Goal: Task Accomplishment & Management: Complete application form

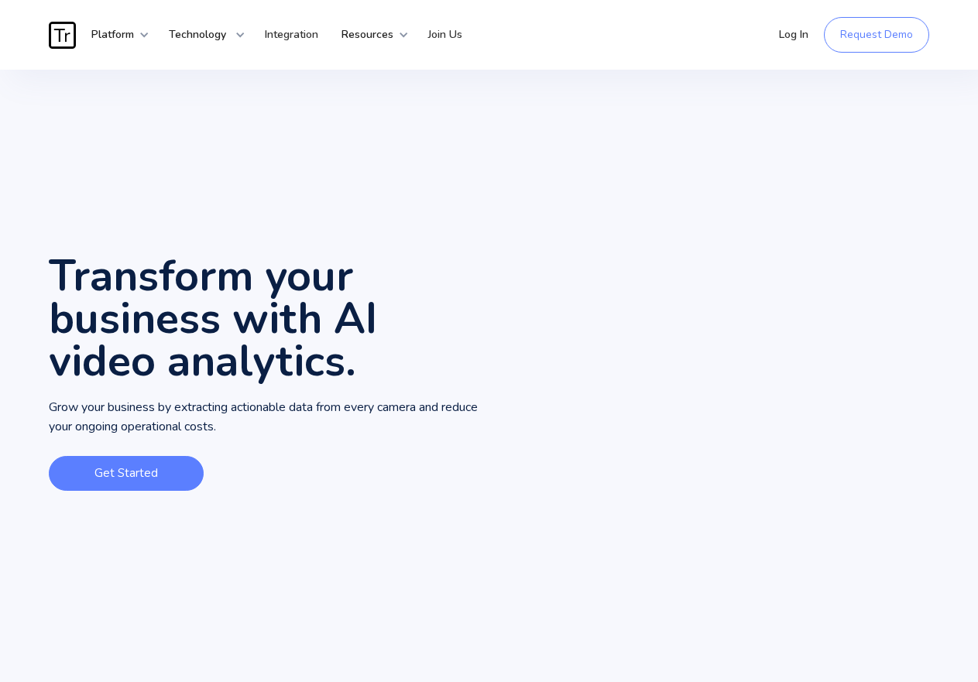
click at [128, 470] on link "Get Started" at bounding box center [126, 473] width 155 height 35
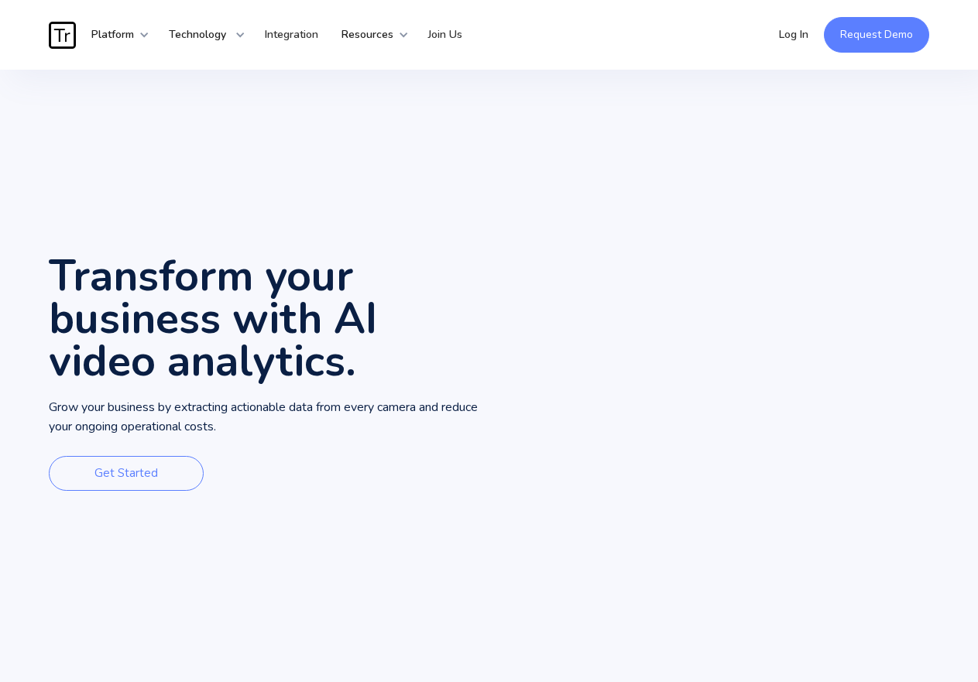
click at [845, 29] on link "Request Demo" at bounding box center [876, 35] width 105 height 36
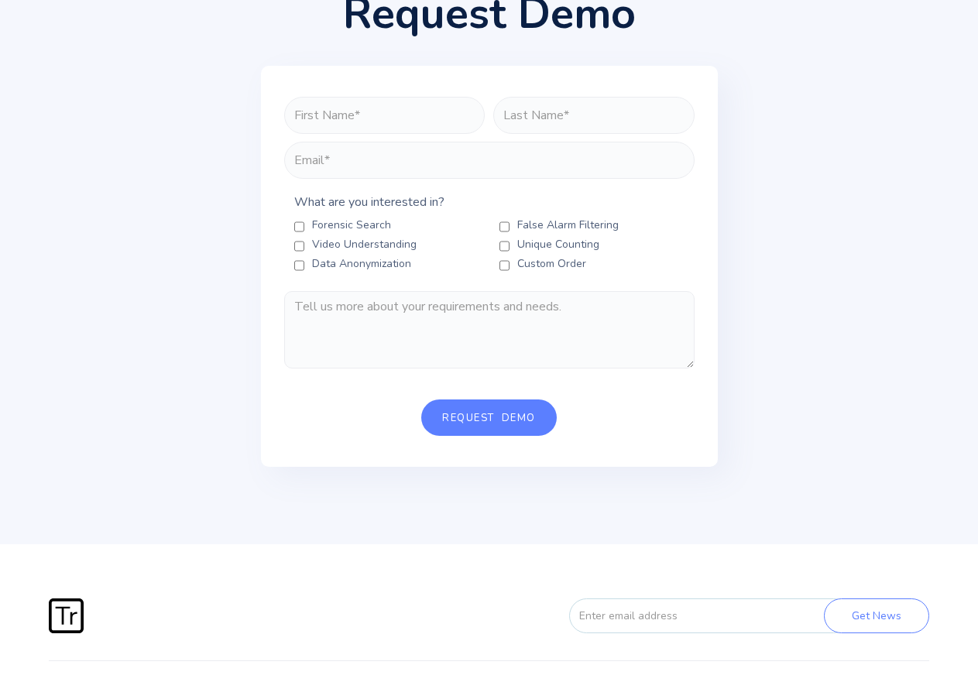
scroll to position [77, 0]
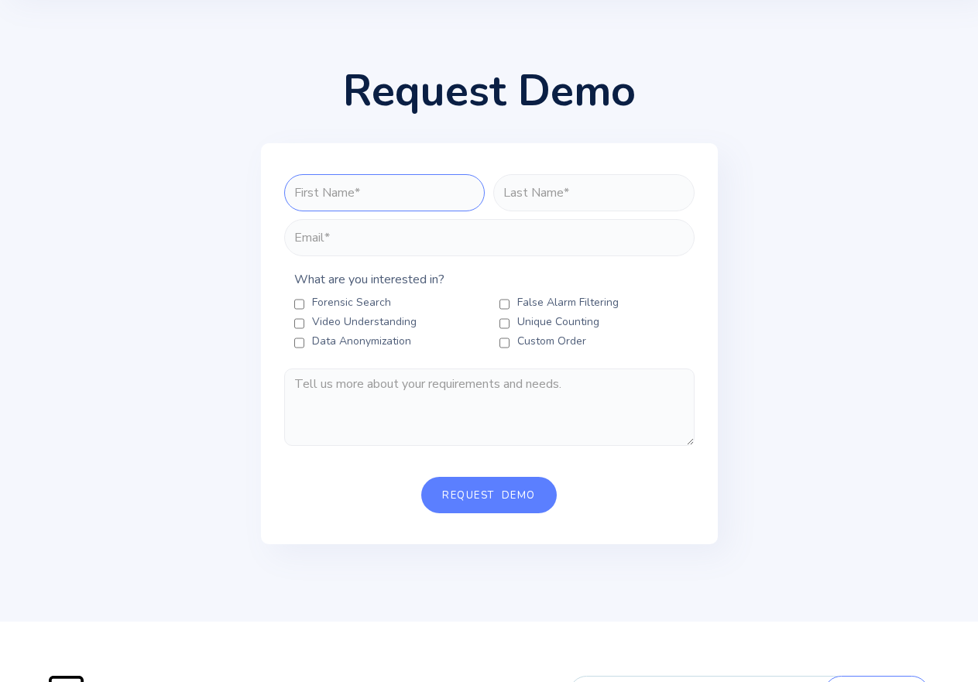
click at [341, 188] on input "FORM-REQUEST-DEMO" at bounding box center [384, 192] width 201 height 37
type input "jayant"
click at [421, 477] on input "Request Demo" at bounding box center [489, 495] width 136 height 36
type input "thakkur"
click at [391, 243] on input "FORM-REQUEST-DEMO" at bounding box center [489, 237] width 410 height 37
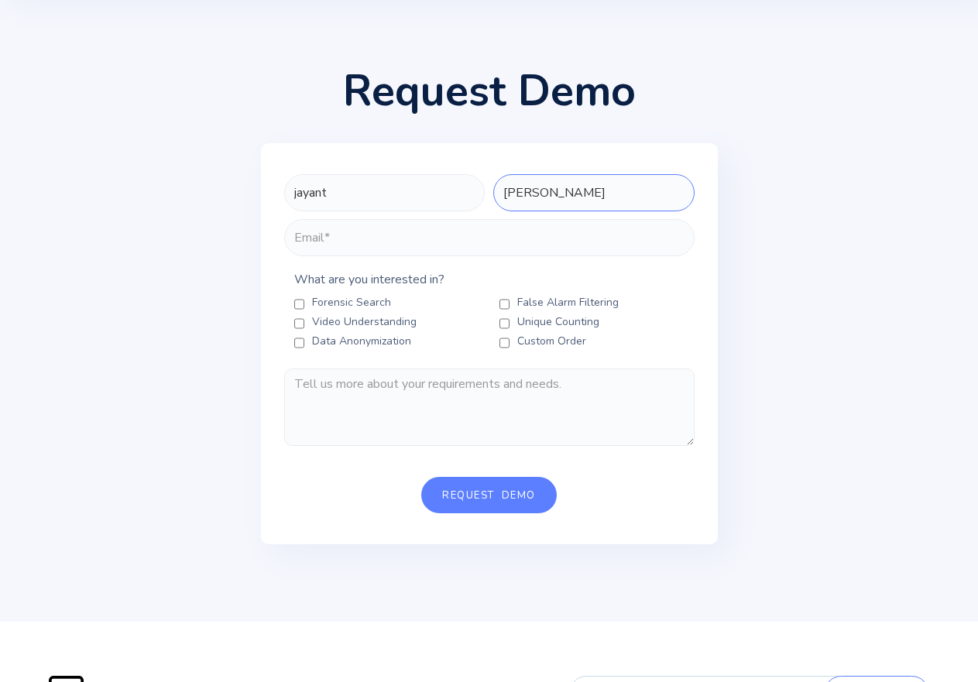
click at [523, 188] on input "thakkur" at bounding box center [593, 192] width 201 height 37
click at [527, 192] on input "thakkur" at bounding box center [593, 192] width 201 height 37
type input "j"
type input "thakur"
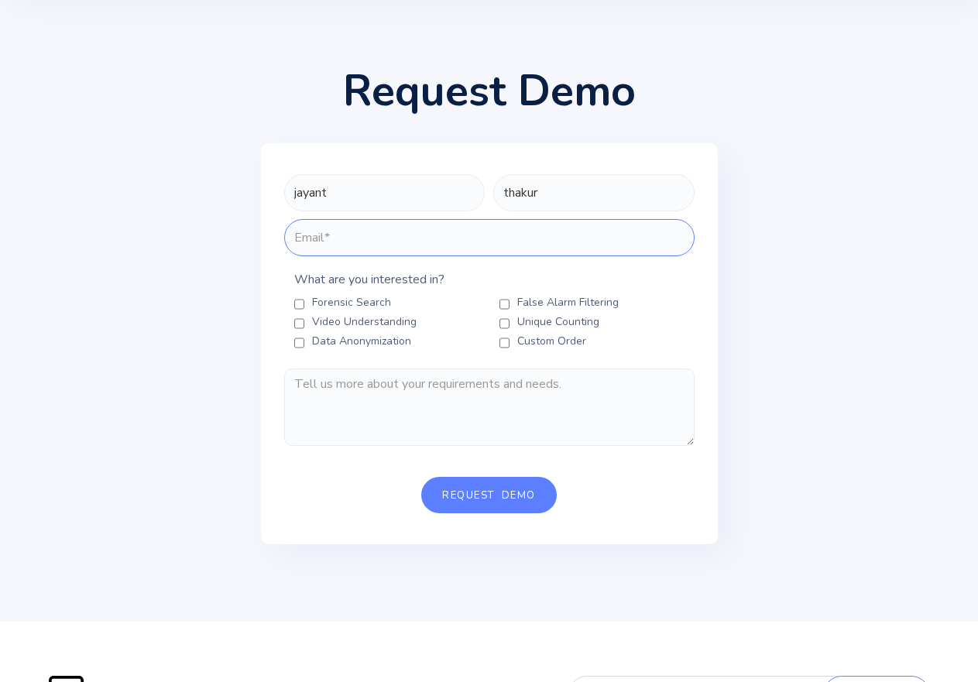
click at [442, 246] on input "FORM-REQUEST-DEMO" at bounding box center [489, 237] width 410 height 37
click at [421, 477] on input "Request Demo" at bounding box center [489, 495] width 136 height 36
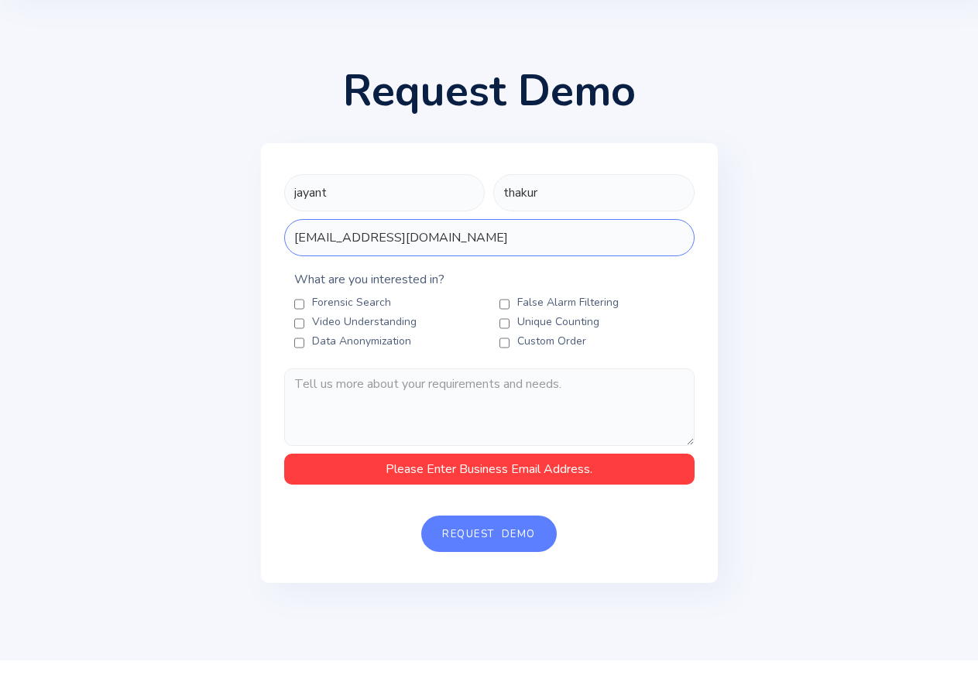
click at [421, 516] on input "Request Demo" at bounding box center [489, 534] width 136 height 36
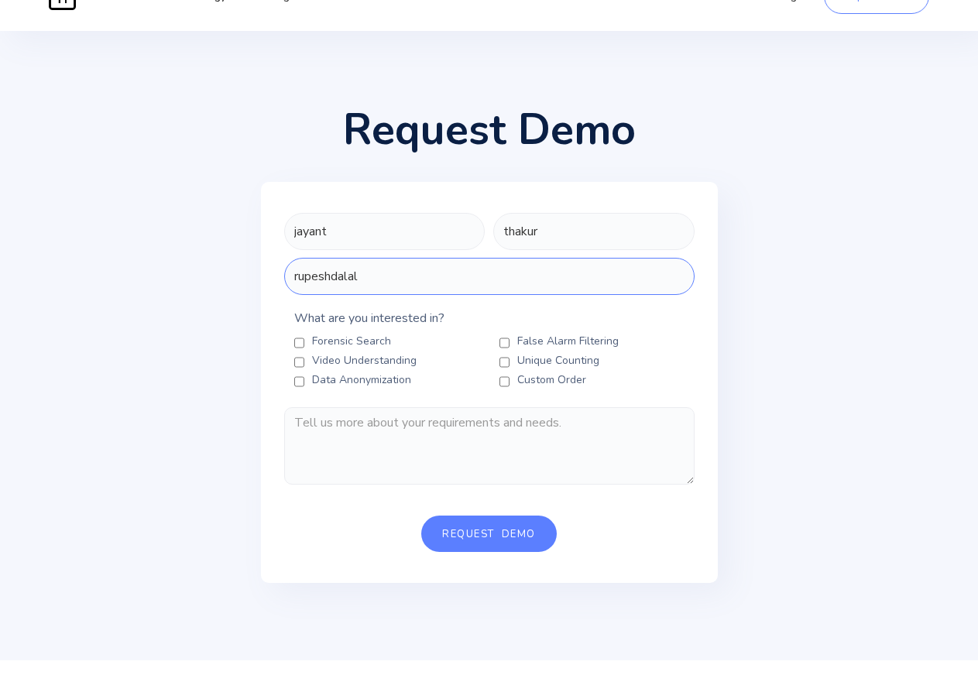
scroll to position [0, 0]
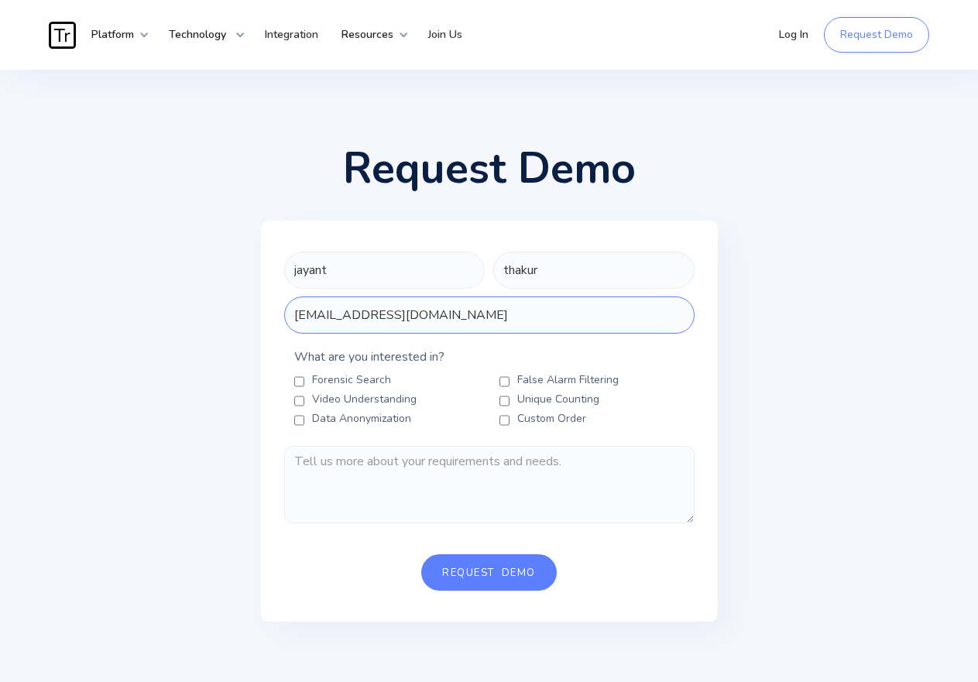
type input "rupeshdalal420@gmail.com"
click at [294, 386] on Search "Forensic Search" at bounding box center [299, 382] width 10 height 12
checkbox Search "true"
click at [507, 403] on Counting "Unique Counting" at bounding box center [505, 401] width 10 height 12
checkbox Counting "true"
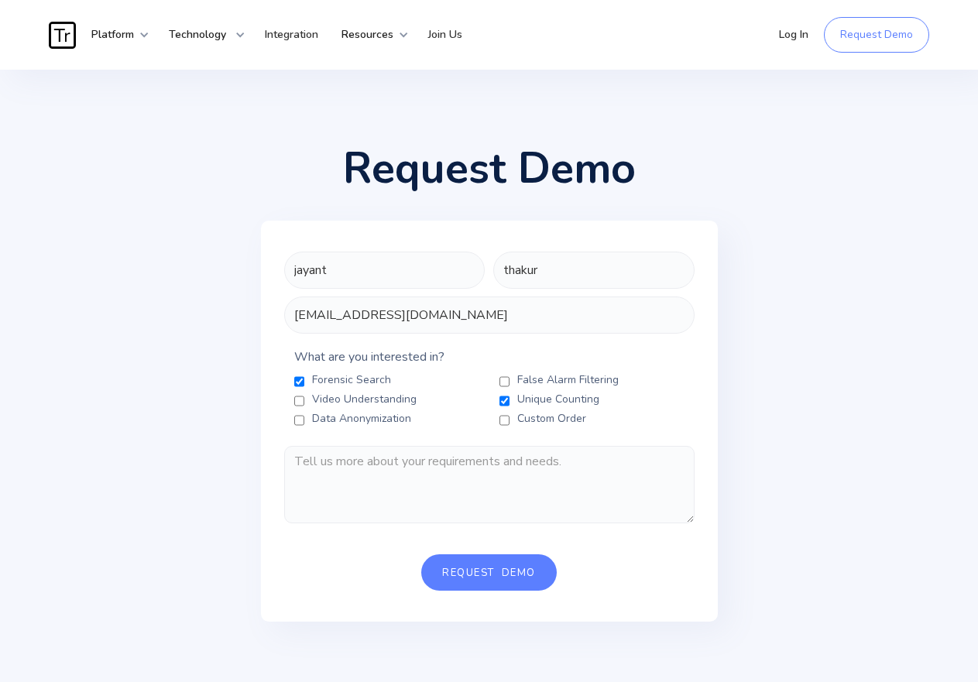
click at [503, 423] on Order "Custom Order" at bounding box center [505, 420] width 10 height 12
checkbox Order "true"
click at [501, 377] on label "False Alarm Filtering" at bounding box center [591, 380] width 205 height 15
click at [501, 377] on Filtering "False Alarm Filtering" at bounding box center [505, 382] width 10 height 12
click at [501, 379] on Filtering "False Alarm Filtering" at bounding box center [505, 382] width 10 height 12
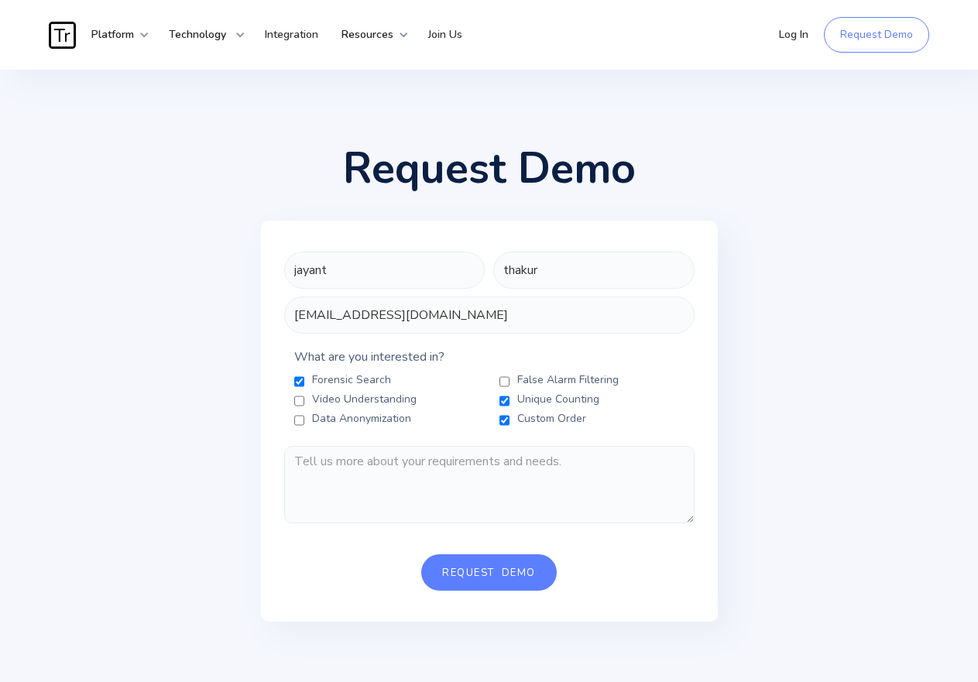
click at [506, 385] on Filtering "False Alarm Filtering" at bounding box center [505, 382] width 10 height 12
checkbox Filtering "true"
click at [299, 421] on Anonymization "Data Anonymization" at bounding box center [299, 420] width 10 height 12
checkbox Anonymization "true"
click at [301, 403] on Tracing "Video Understanding" at bounding box center [299, 401] width 10 height 12
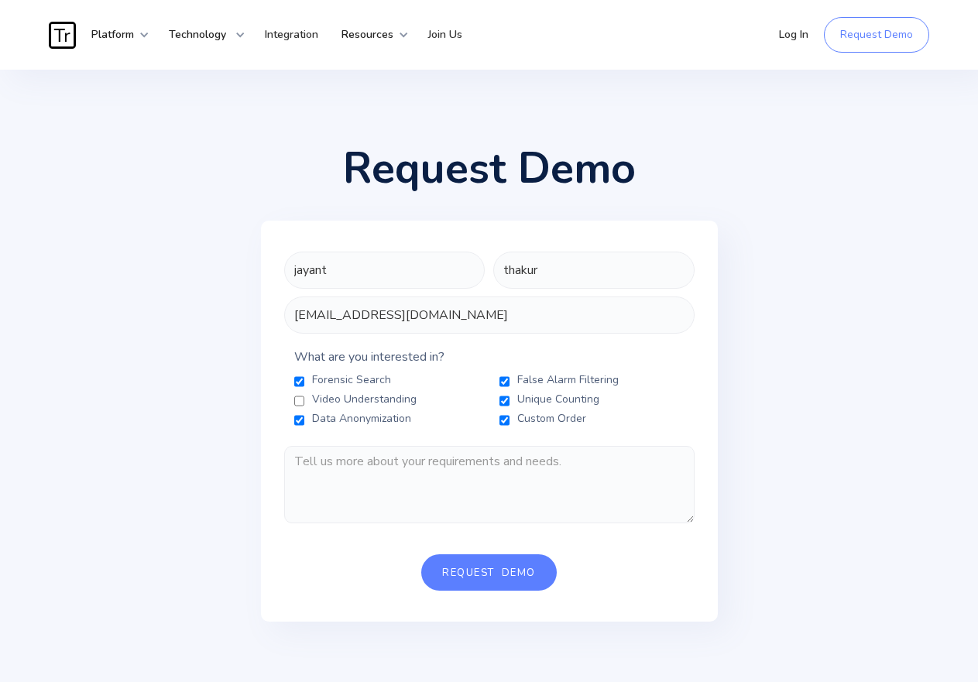
checkbox Tracing "true"
click at [465, 570] on input "Request Demo" at bounding box center [489, 573] width 136 height 36
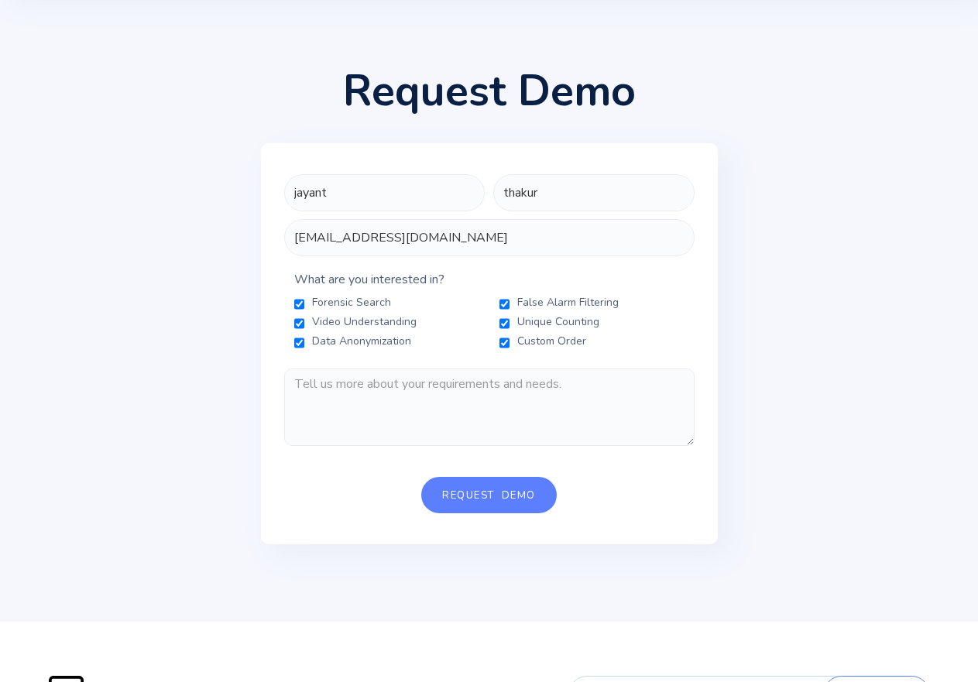
click at [499, 475] on form "jayant thakur rupeshdalal420@gmail.com What are you interested in? Forensic Sea…" at bounding box center [489, 343] width 410 height 339
drag, startPoint x: 474, startPoint y: 505, endPoint x: 472, endPoint y: 475, distance: 30.2
click at [471, 485] on input "Request Demo" at bounding box center [489, 495] width 136 height 36
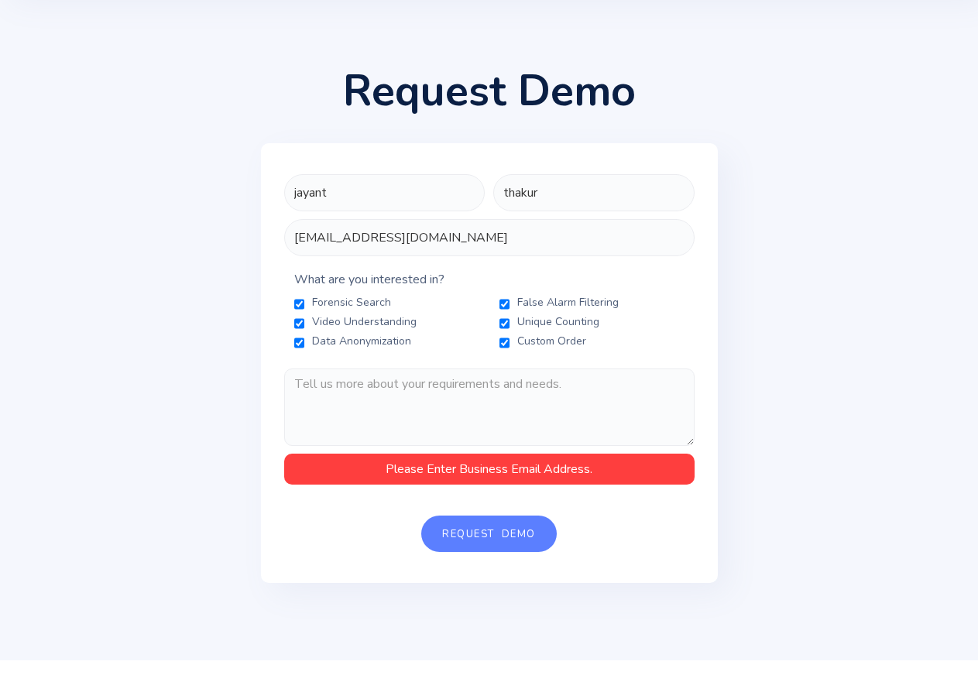
click at [472, 475] on div "Please Enter Business Email Address." at bounding box center [489, 469] width 395 height 15
click at [469, 238] on input "rupeshdalal420@gmail.com" at bounding box center [489, 237] width 410 height 37
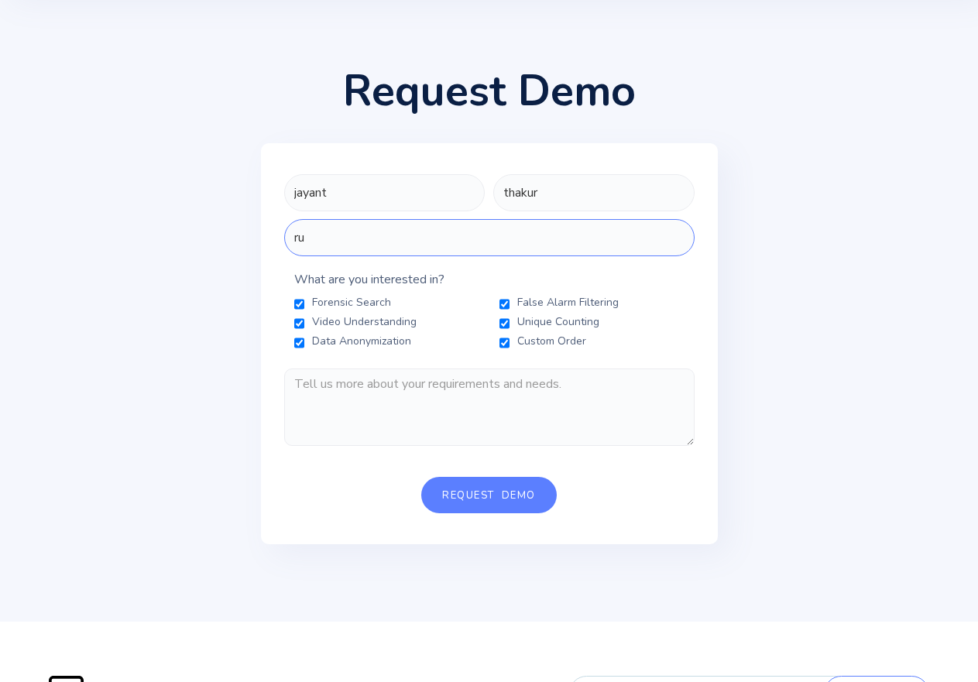
type input "r"
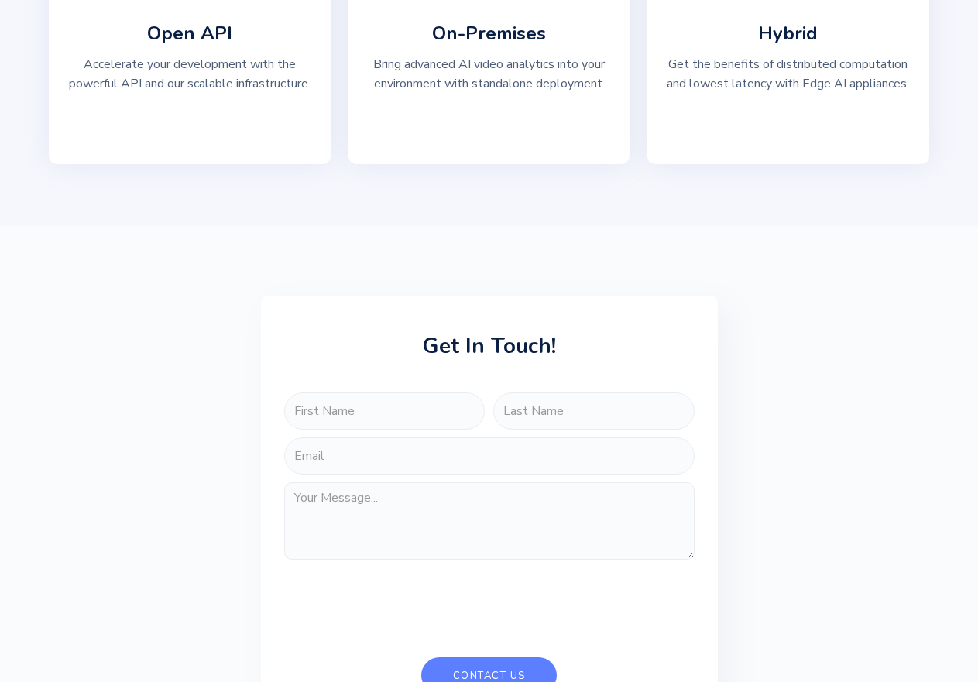
scroll to position [3020, 0]
